Goal: Information Seeking & Learning: Learn about a topic

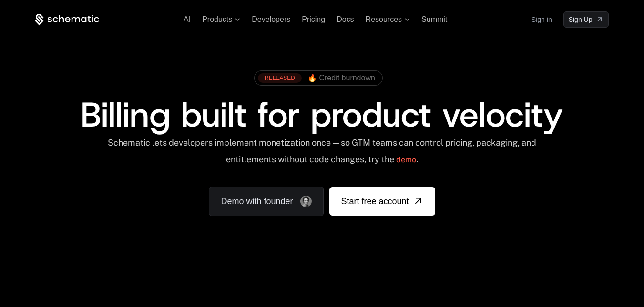
scroll to position [48, 0]
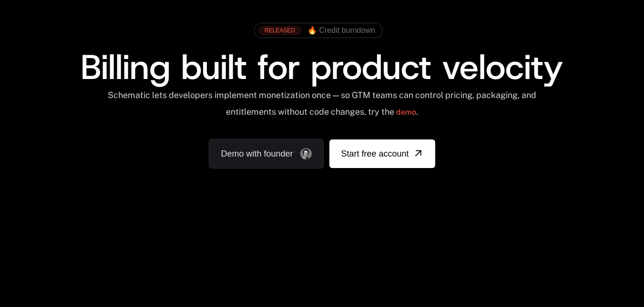
click at [319, 109] on div "Schematic lets developers implement monetization once — so GTM teams can contro…" at bounding box center [322, 107] width 430 height 34
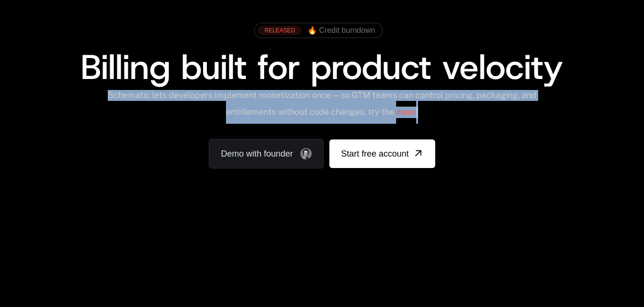
click at [319, 109] on div "Schematic lets developers implement monetization once — so GTM teams can contro…" at bounding box center [322, 107] width 430 height 34
click at [345, 87] on span "Billing built for product velocity" at bounding box center [322, 67] width 482 height 46
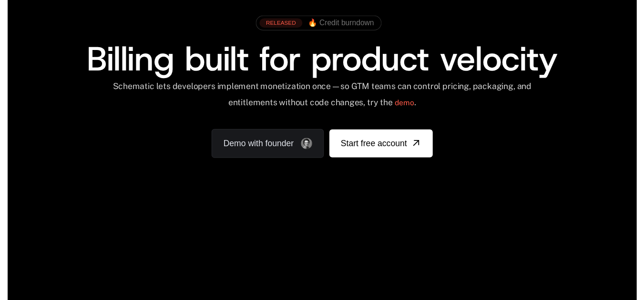
scroll to position [0, 0]
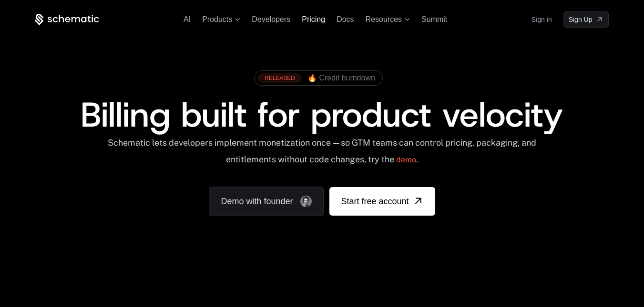
click at [313, 19] on span "Pricing" at bounding box center [313, 19] width 23 height 8
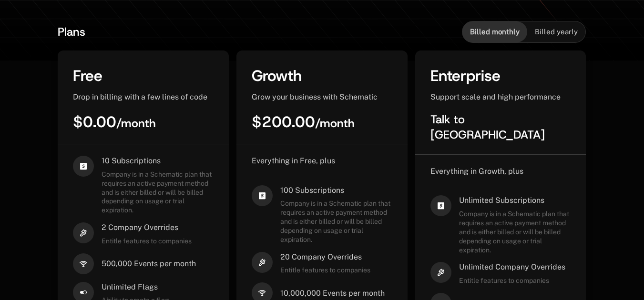
scroll to position [268, 0]
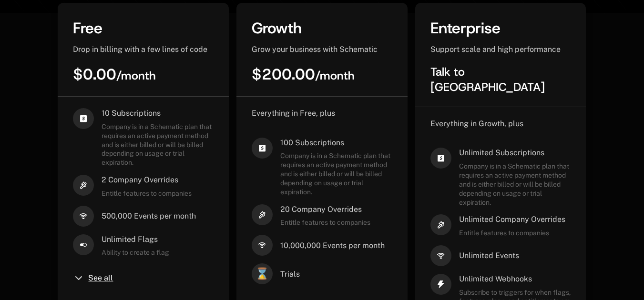
click at [94, 279] on span "See all" at bounding box center [100, 279] width 25 height 8
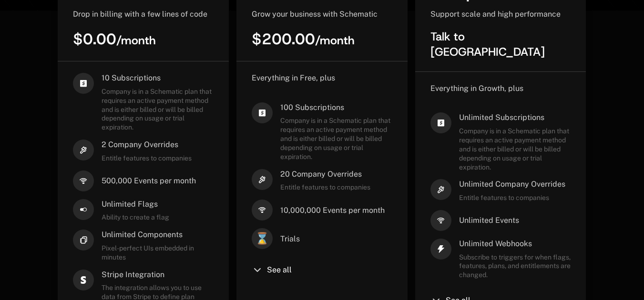
click at [124, 140] on span "2 Company Overrides" at bounding box center [147, 145] width 90 height 10
click at [121, 158] on span "Entitle features to companies" at bounding box center [147, 158] width 90 height 9
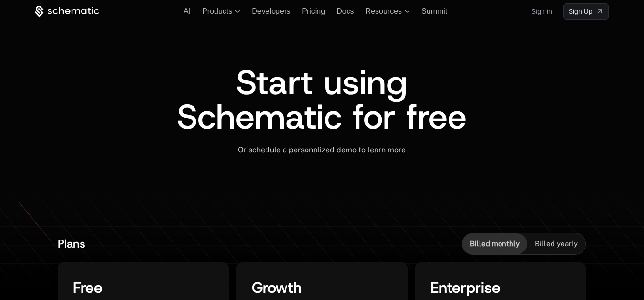
scroll to position [0, 0]
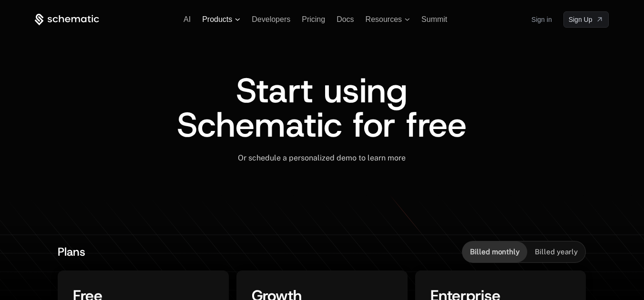
click at [235, 16] on span "Products" at bounding box center [221, 19] width 38 height 9
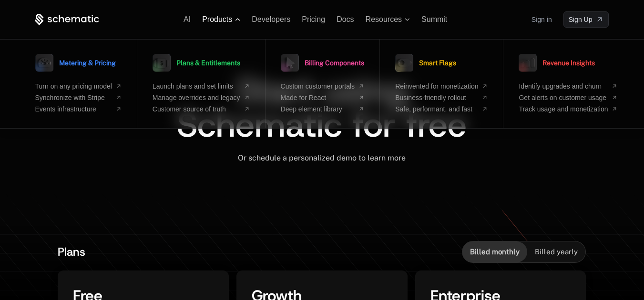
click at [235, 16] on span "Products" at bounding box center [221, 19] width 38 height 9
